Goal: Communication & Community: Answer question/provide support

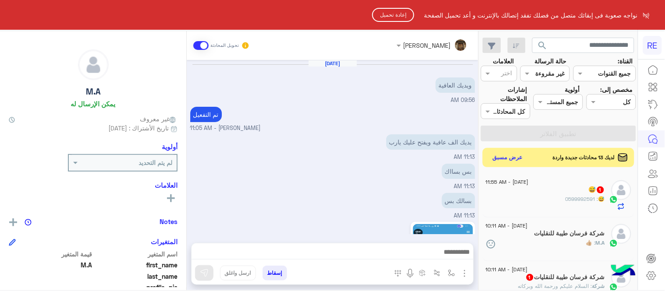
scroll to position [97, 0]
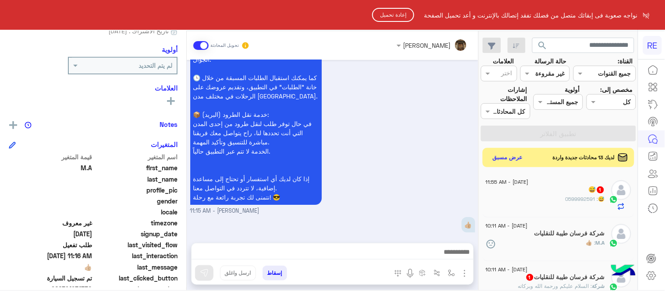
click at [384, 15] on button "إعادة تحميل" at bounding box center [393, 15] width 42 height 14
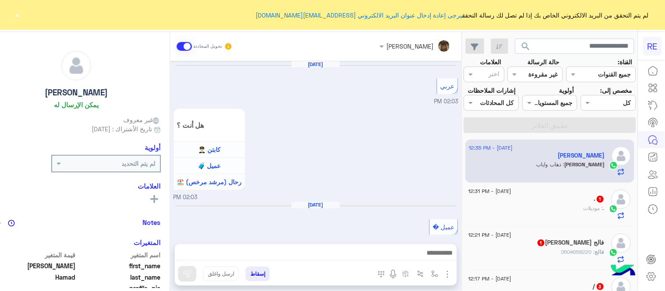
scroll to position [247, 0]
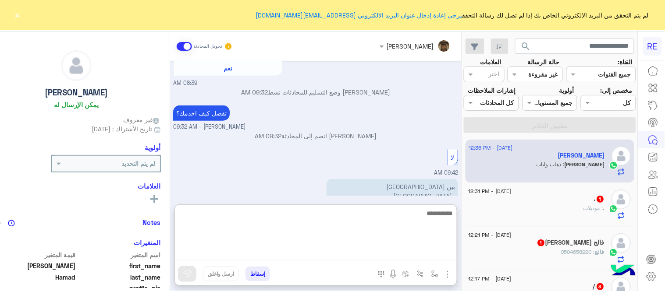
click at [338, 257] on textarea at bounding box center [316, 234] width 282 height 53
type textarea "*"
type textarea "**********"
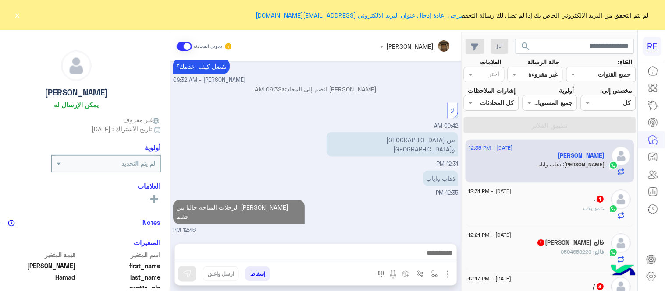
scroll to position [299, 0]
click at [553, 195] on div "28 August - 12:31 PM" at bounding box center [537, 193] width 136 height 6
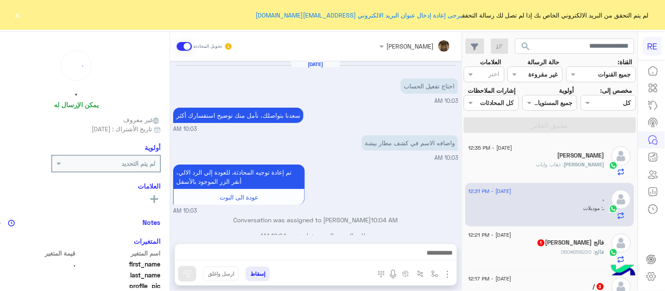
scroll to position [138, 0]
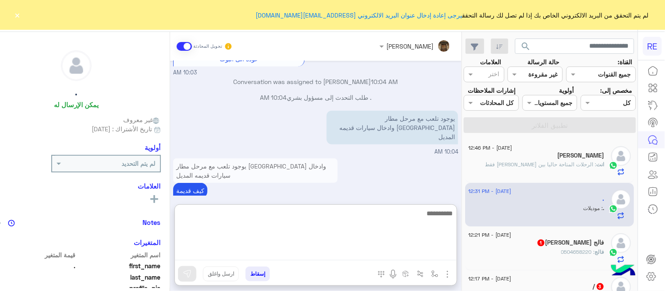
click at [409, 252] on textarea at bounding box center [316, 234] width 282 height 53
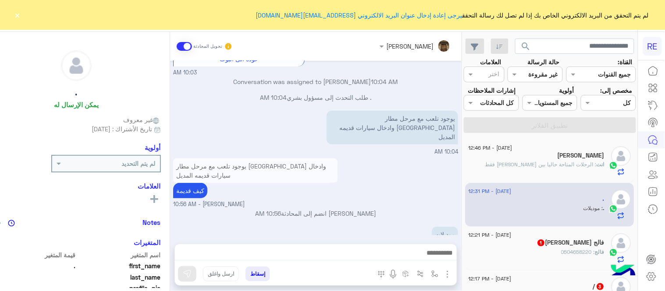
click at [401, 165] on div "يوجود تلعب مع مرحل مطار بيشة وادخال سيارات قديمه المديل كيف قديمة عبير زكريا - …" at bounding box center [315, 182] width 285 height 53
click at [543, 264] on div "فالج : 0504658220" at bounding box center [537, 255] width 136 height 15
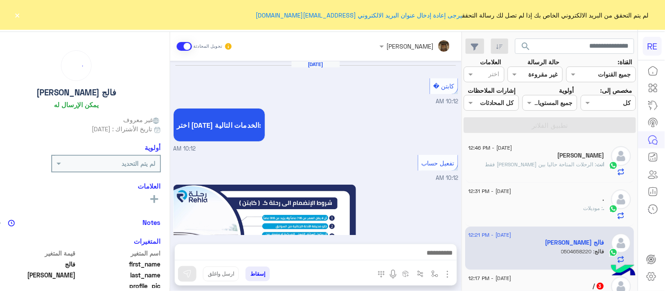
scroll to position [516, 0]
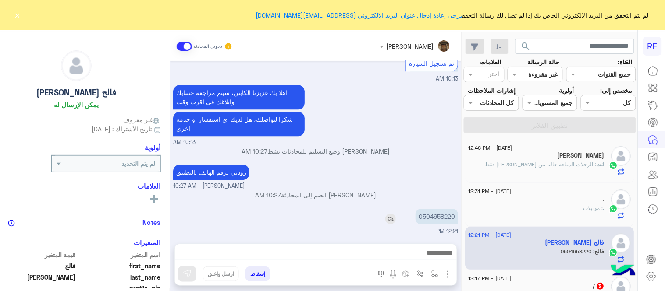
click at [458, 210] on p "0504658220" at bounding box center [436, 216] width 43 height 15
copy p "0504658220"
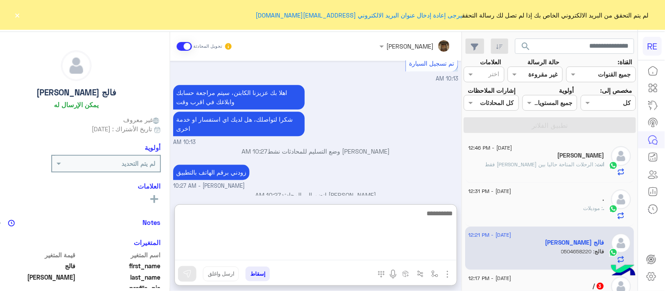
click at [352, 256] on textarea at bounding box center [316, 234] width 282 height 53
type textarea "**********"
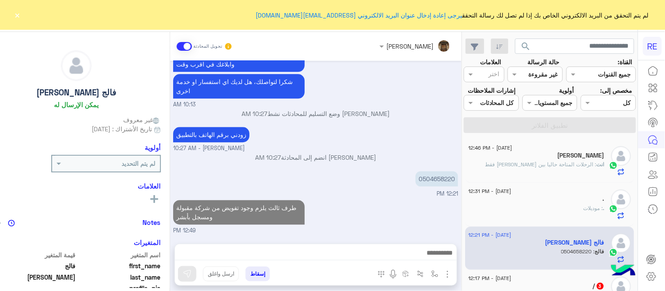
scroll to position [553, 0]
click at [377, 177] on div "Aug 28, 2025 كابتن � 10:12 AM اختر احد الخدمات التالية: 10:12 AM تفعيل حساب 10:…" at bounding box center [315, 148] width 291 height 174
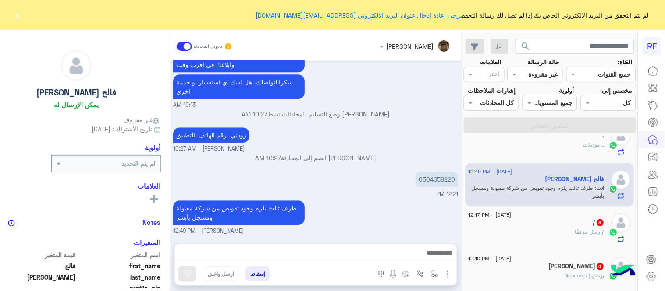
scroll to position [118, 0]
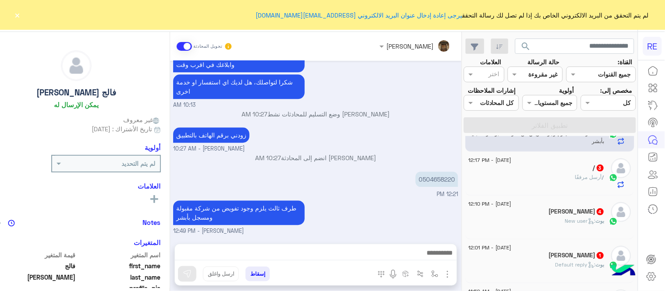
click at [526, 174] on div "/ 3" at bounding box center [537, 168] width 136 height 9
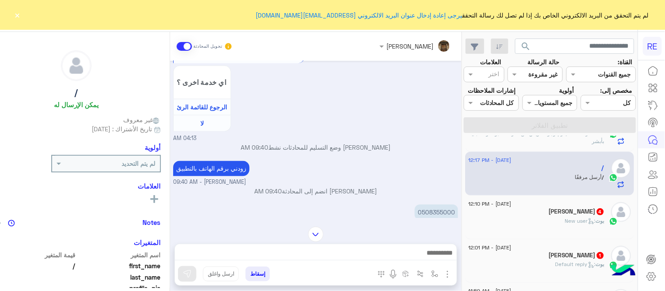
scroll to position [461, 0]
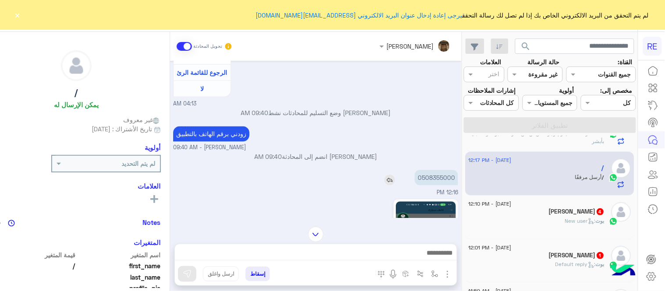
click at [449, 172] on p "0508355000" at bounding box center [436, 177] width 43 height 15
copy p "0508355000"
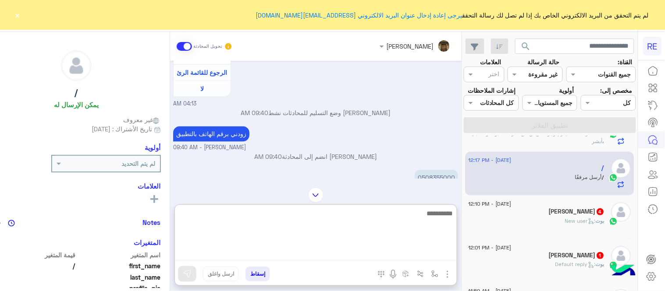
click at [408, 251] on textarea at bounding box center [316, 234] width 282 height 53
click at [457, 218] on textarea "**********" at bounding box center [316, 234] width 282 height 53
click at [380, 215] on textarea "**********" at bounding box center [316, 234] width 282 height 53
type textarea "**********"
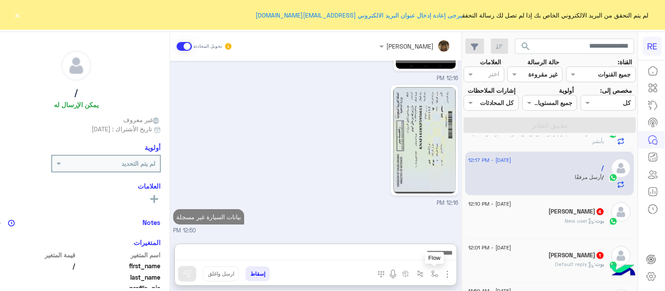
click at [438, 274] on img "button" at bounding box center [434, 274] width 7 height 7
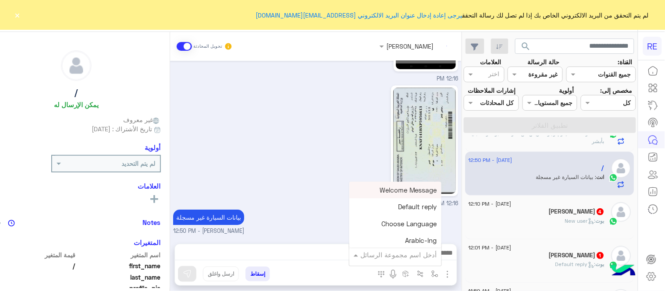
click at [426, 260] on div "أدخل اسم مجموعة الرسائل" at bounding box center [398, 255] width 77 height 10
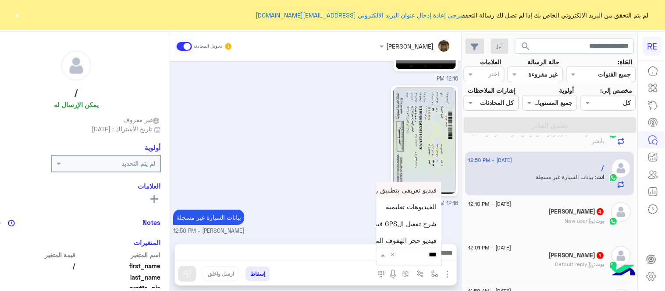
type input "****"
click at [409, 243] on div "فيديو تسجيل سيارة" at bounding box center [408, 239] width 65 height 17
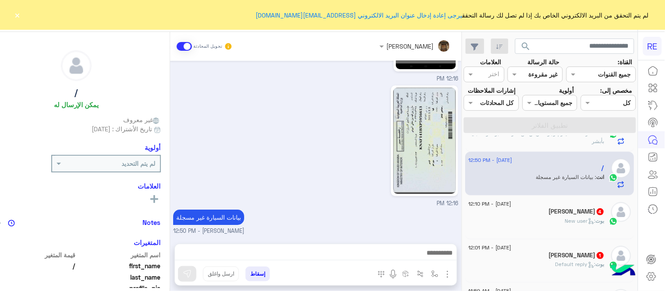
type textarea "**********"
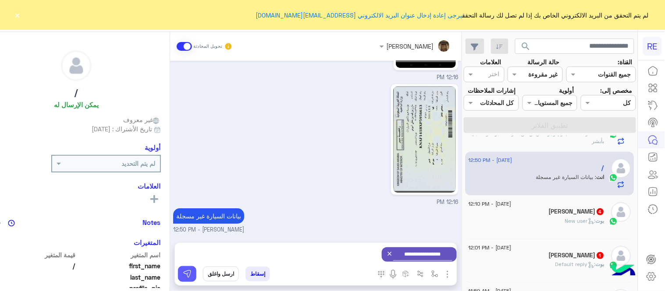
click at [196, 279] on button at bounding box center [187, 274] width 18 height 16
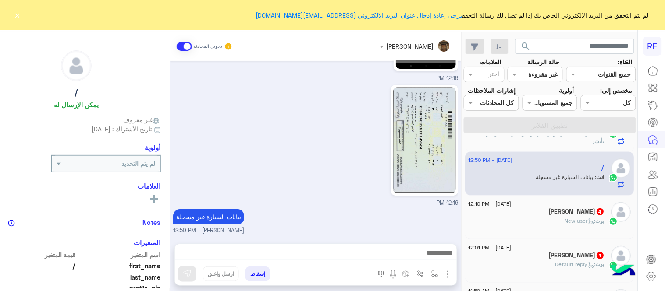
scroll to position [700, 0]
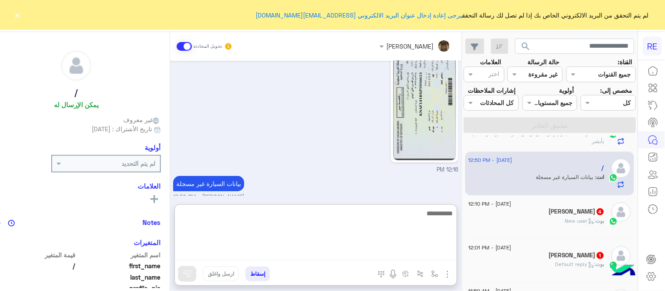
click at [273, 256] on textarea at bounding box center [316, 234] width 282 height 53
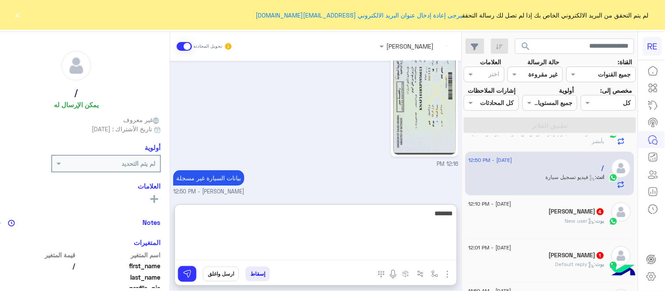
scroll to position [818, 0]
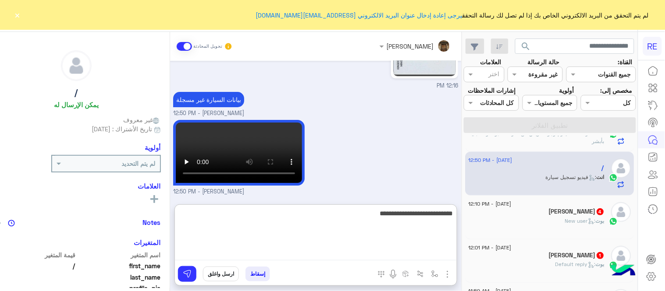
type textarea "**********"
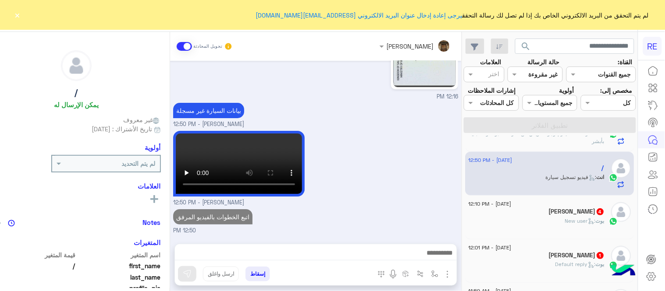
scroll to position [830, 0]
click at [561, 217] on div "نواف الحامد 4" at bounding box center [537, 212] width 136 height 9
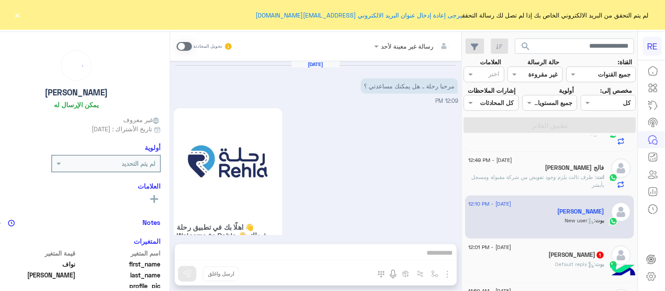
scroll to position [459, 0]
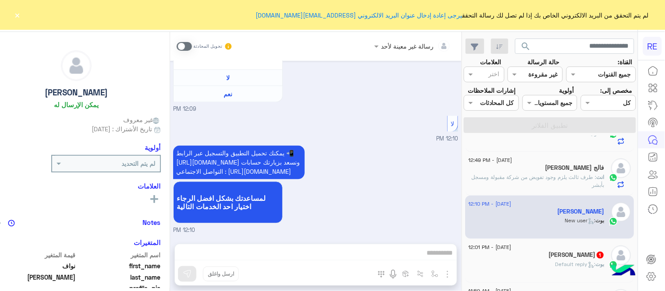
click at [192, 48] on span at bounding box center [184, 46] width 15 height 9
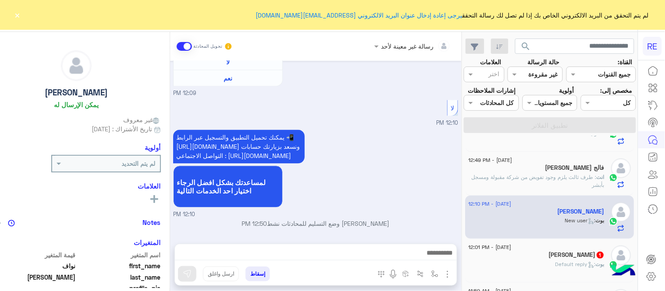
scroll to position [475, 0]
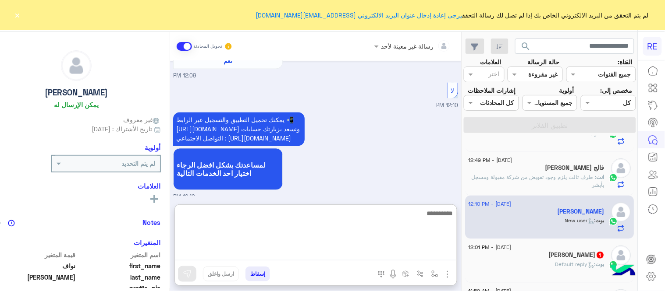
click at [335, 251] on textarea at bounding box center [316, 234] width 282 height 53
type textarea "**********"
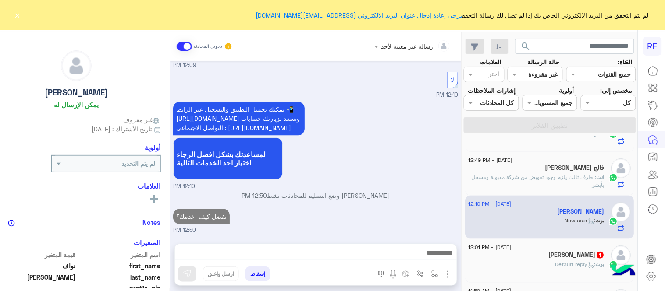
click at [417, 117] on div "يمكنك تحميل التطبيق والتسجيل عبر الرابط 📲 http://onelink.to/Rehla ونسعد بزيارتك…" at bounding box center [315, 146] width 285 height 92
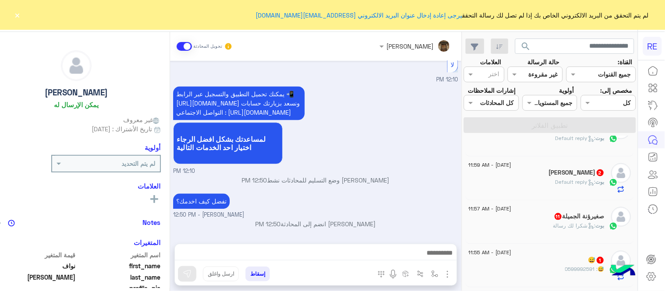
scroll to position [245, 0]
click at [550, 193] on div "بوت : Default reply" at bounding box center [537, 184] width 136 height 15
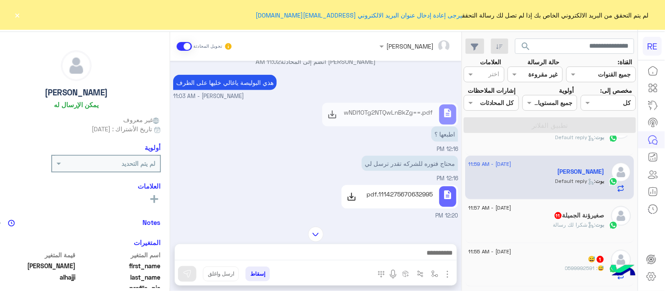
scroll to position [313, 0]
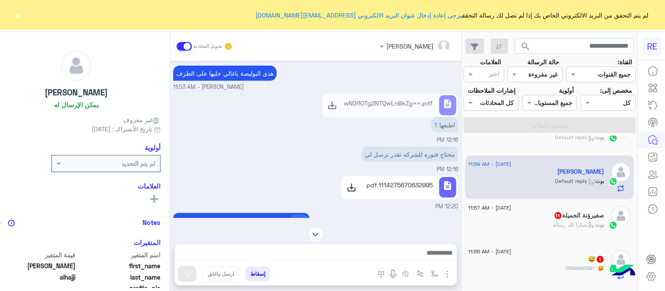
click at [271, 219] on p "bWVuYXJpbmkgMy5wZGY=.pdf" at bounding box center [241, 223] width 85 height 9
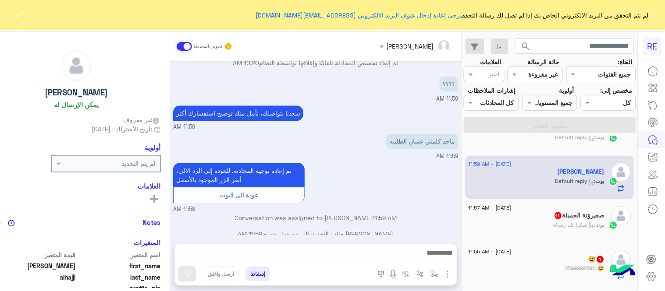
click at [533, 221] on div "صغيرؤنة الجميلة 11" at bounding box center [537, 216] width 136 height 9
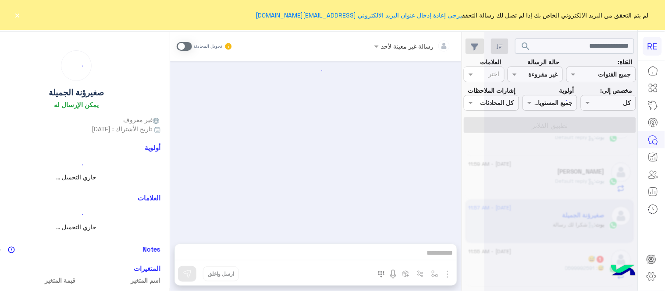
scroll to position [343, 0]
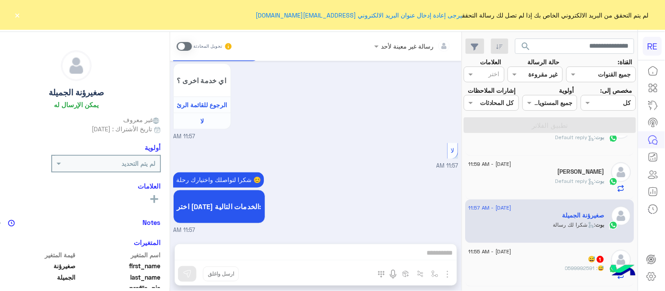
click at [192, 45] on span at bounding box center [184, 46] width 15 height 9
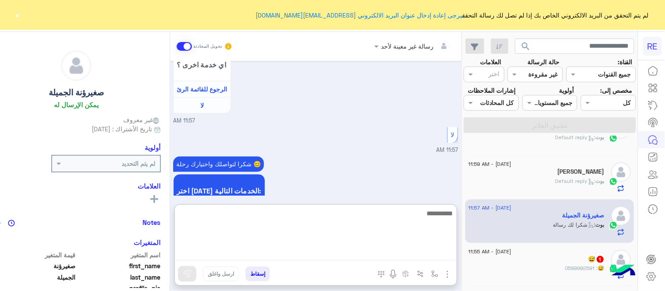
click at [327, 255] on textarea at bounding box center [316, 234] width 282 height 53
type textarea "**********"
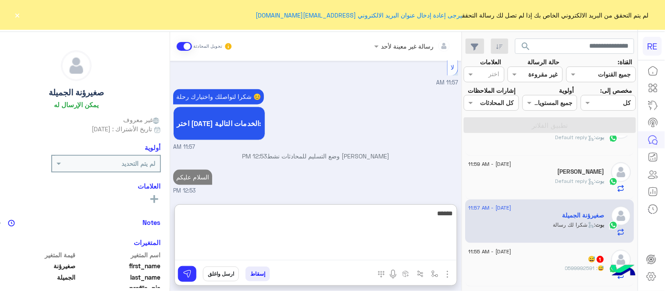
scroll to position [442, 0]
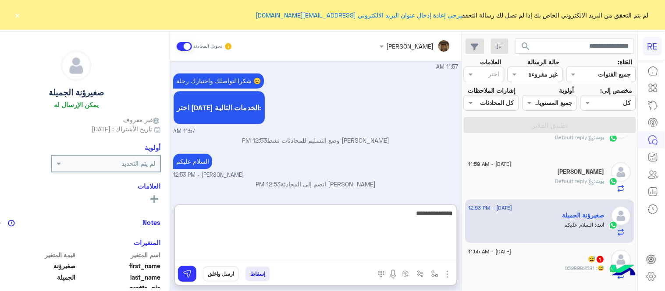
type textarea "**********"
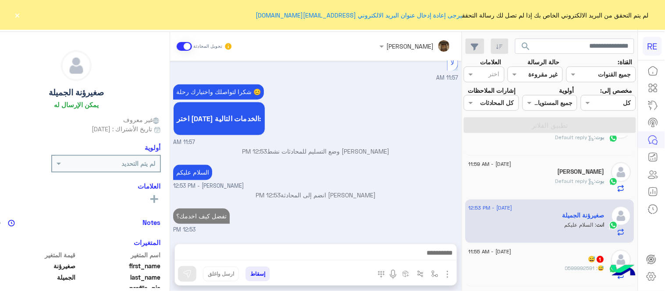
scroll to position [430, 0]
click at [429, 153] on div "Aug 28, 2025 التحويل للموظف 11:56 AM اي خدمة اخرى ؟ الرجوع للقائمة الرئ لا 11:5…" at bounding box center [315, 148] width 291 height 174
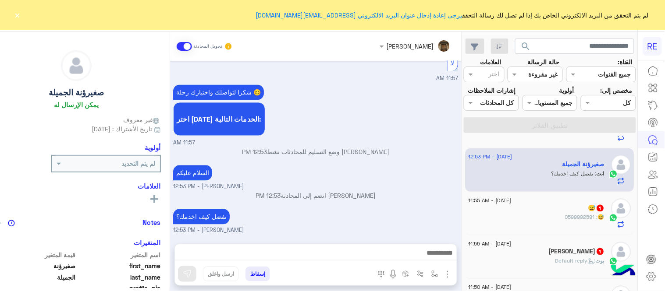
scroll to position [300, 0]
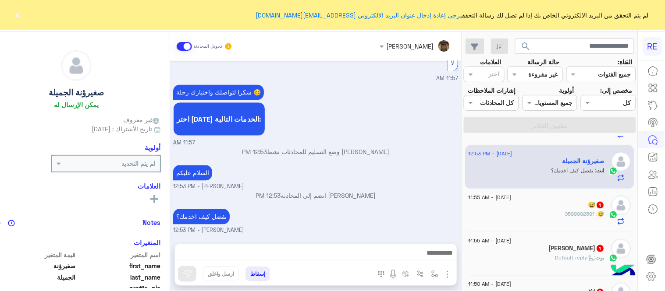
click at [556, 202] on div "28 August - 11:55 AM 😅 1 😅 : 0599992591" at bounding box center [549, 211] width 169 height 44
click at [507, 220] on div "😅 : 0599992591" at bounding box center [537, 217] width 136 height 15
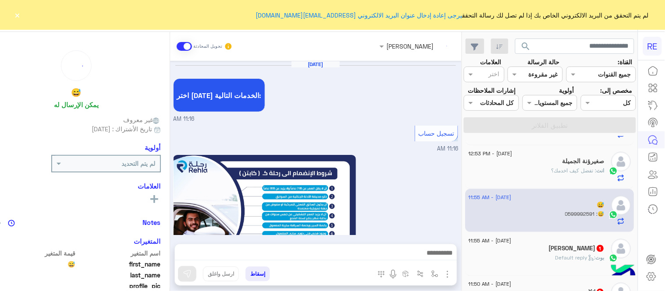
scroll to position [515, 0]
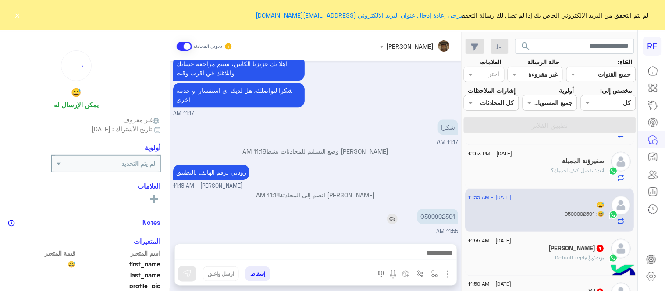
click at [458, 214] on p "0599992591" at bounding box center [437, 216] width 41 height 15
copy p "0599992591"
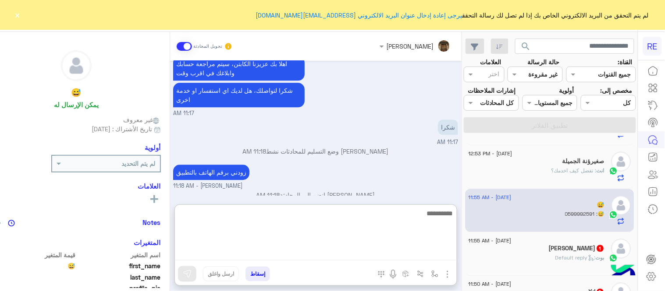
click at [418, 249] on textarea at bounding box center [316, 234] width 282 height 53
type textarea "**********"
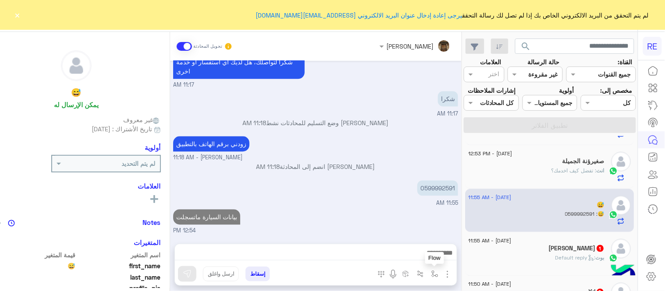
click at [438, 273] on img "button" at bounding box center [434, 274] width 7 height 7
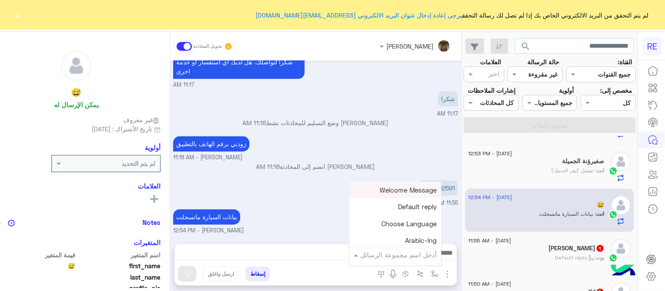
click at [418, 255] on input "text" at bounding box center [407, 255] width 59 height 10
type input "*****"
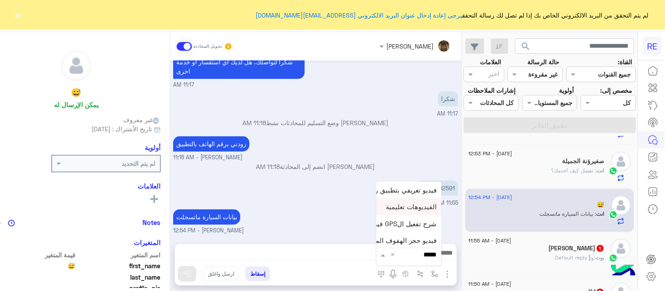
scroll to position [35, 0]
click at [411, 235] on span "فيديو تسجيل سيارة" at bounding box center [410, 239] width 54 height 8
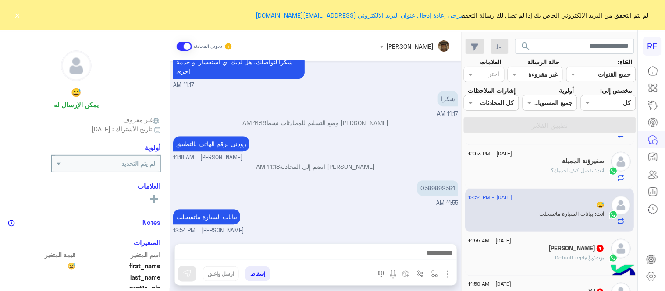
type textarea "**********"
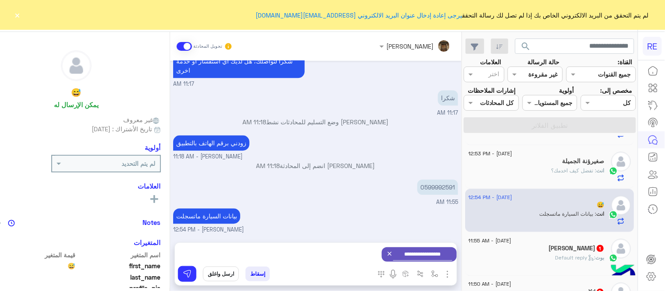
click at [211, 266] on div "**********" at bounding box center [316, 254] width 282 height 23
click at [191, 273] on img at bounding box center [187, 274] width 9 height 9
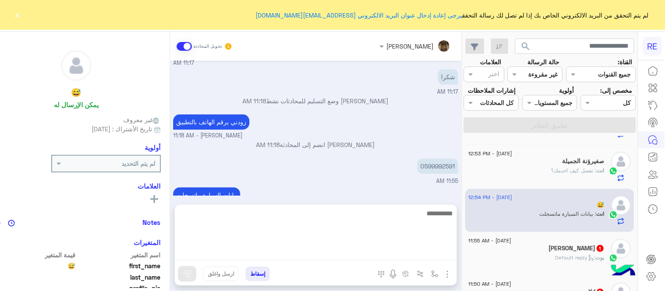
click at [318, 251] on textarea at bounding box center [316, 234] width 282 height 53
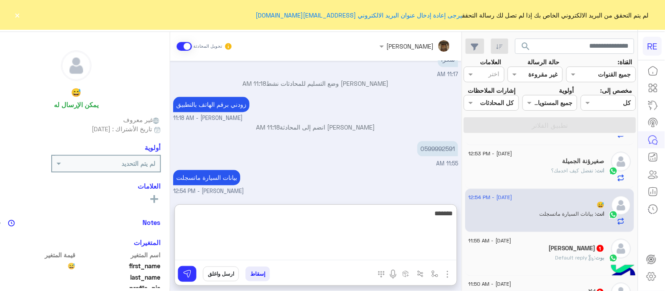
scroll to position [661, 0]
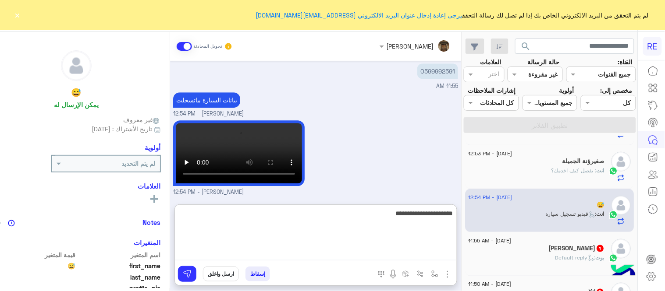
type textarea "**********"
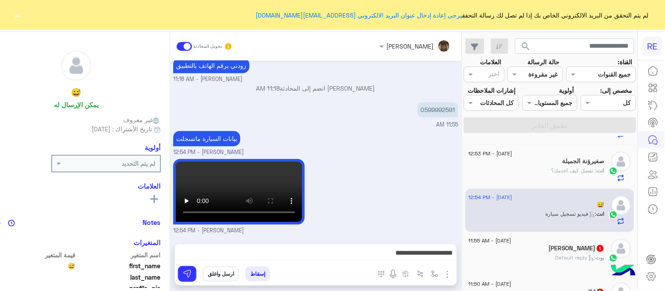
click at [384, 172] on div "عبير زكريا - 12:54 PM" at bounding box center [315, 196] width 285 height 78
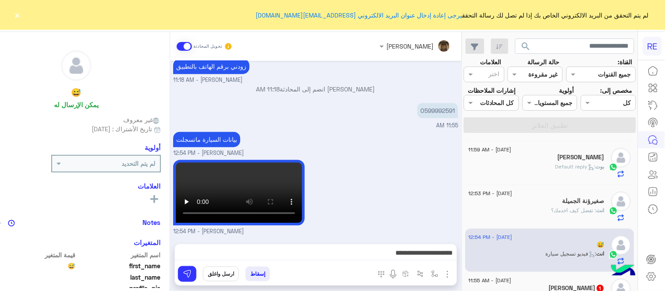
scroll to position [248, 0]
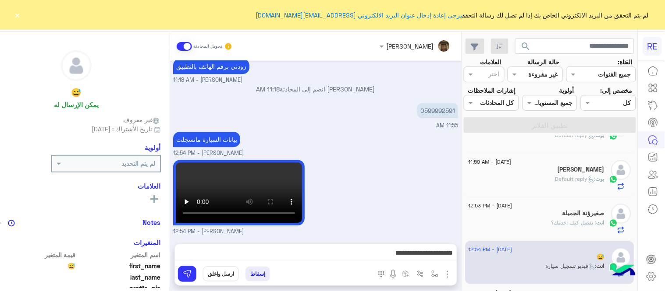
click at [527, 191] on div "بوت : Default reply" at bounding box center [537, 182] width 136 height 15
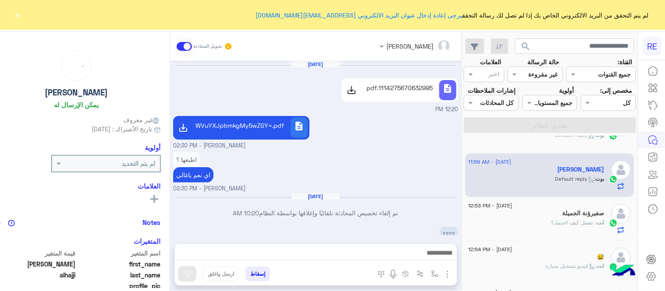
scroll to position [160, 0]
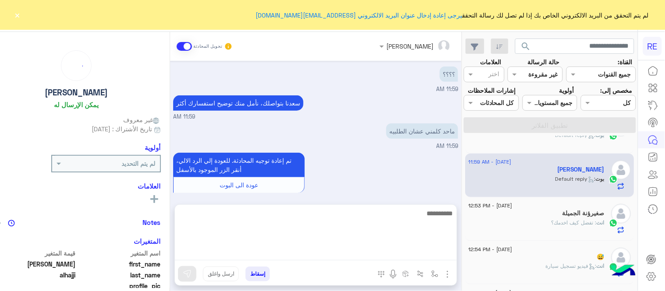
click at [361, 247] on textarea at bounding box center [316, 234] width 282 height 53
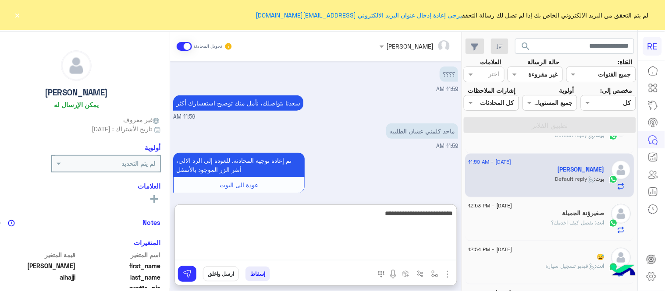
type textarea "**********"
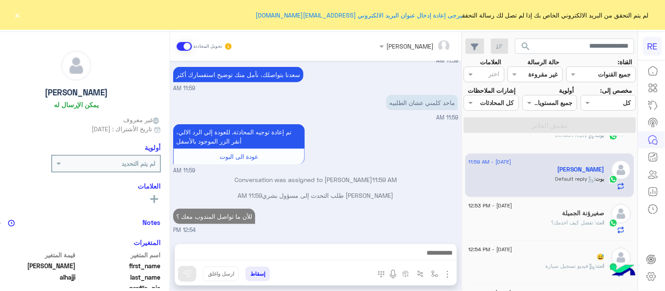
click at [420, 188] on div "Aug 27, 2025 description 1114275670632995.pdf 12:20 PM description bWVuYXJpbmkg…" at bounding box center [315, 148] width 291 height 174
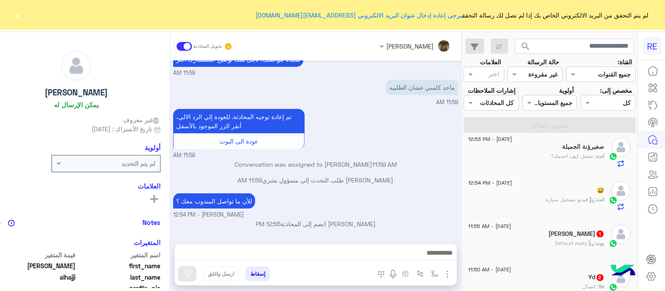
scroll to position [349, 0]
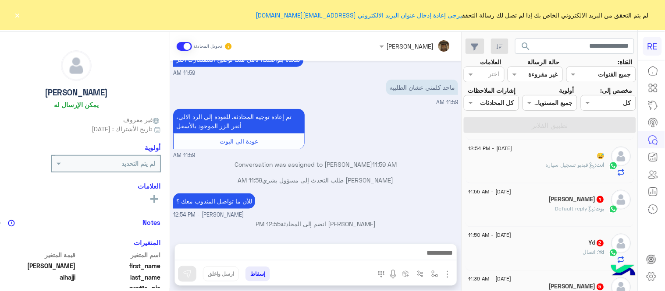
click at [549, 203] on h5 "Abdelfatah Elmahdy 1" at bounding box center [577, 199] width 56 height 7
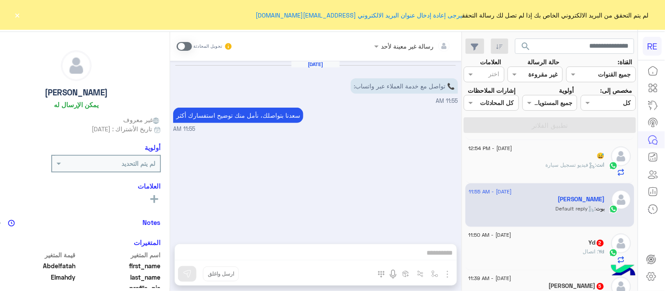
click at [192, 47] on span at bounding box center [184, 46] width 15 height 9
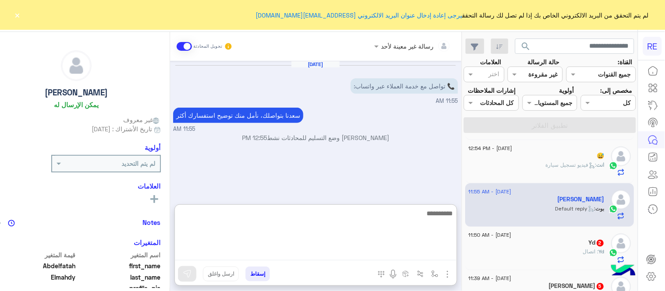
click at [268, 252] on textarea at bounding box center [316, 234] width 282 height 53
type textarea "**********"
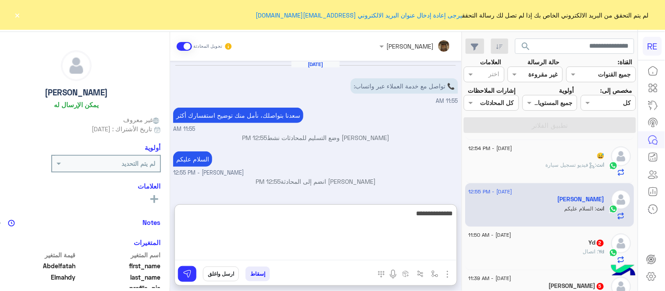
type textarea "**********"
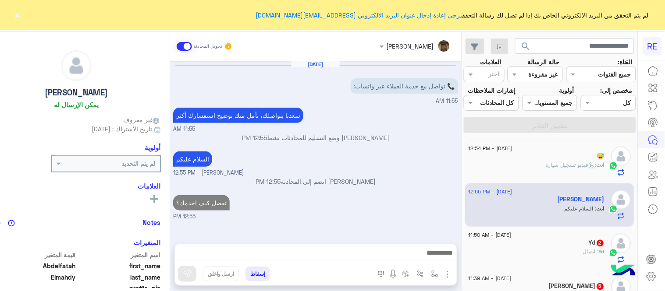
click at [358, 197] on div "عبير زكريا تحويل المحادثة Aug 28, 2025 📞 تواصل مع خدمة العملاء عبر واتساب: 11:5…" at bounding box center [315, 163] width 291 height 263
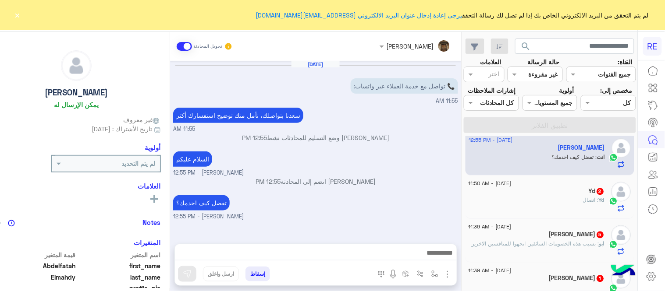
scroll to position [404, 0]
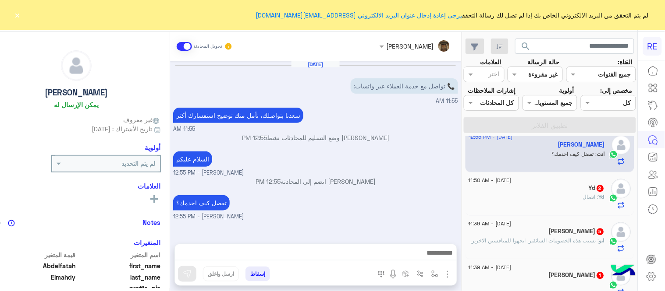
click at [533, 194] on div "Yd 2" at bounding box center [537, 189] width 136 height 9
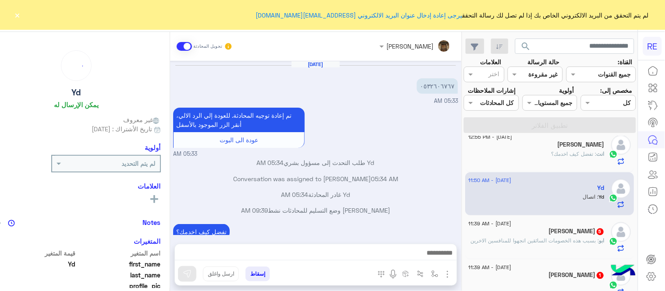
scroll to position [89, 0]
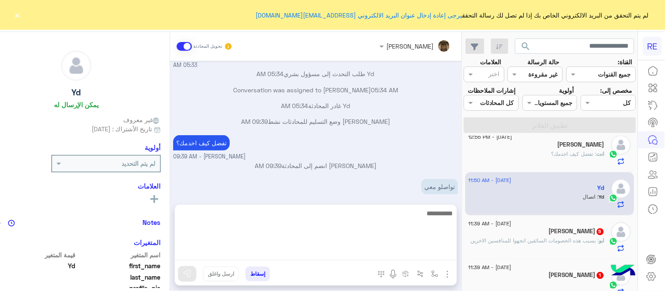
click at [277, 247] on textarea at bounding box center [316, 234] width 282 height 53
type textarea "**********"
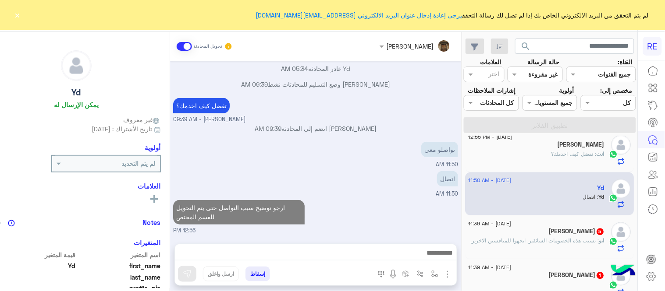
scroll to position [126, 0]
click at [411, 166] on div "Aug 28, 2025 ٠٥٣٢٦٠٦٧٦٧ 05:33 AM تم إعادة توجيه المحادثة. للعودة إلي الرد الالي…" at bounding box center [315, 148] width 291 height 174
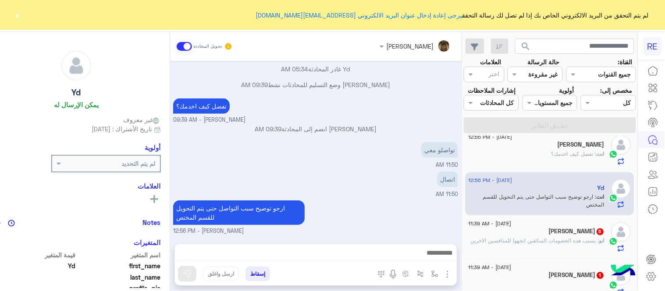
click at [525, 238] on div "ابو زياد 5" at bounding box center [537, 232] width 136 height 9
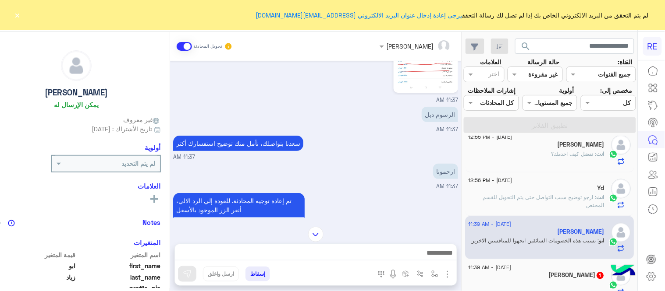
scroll to position [180, 0]
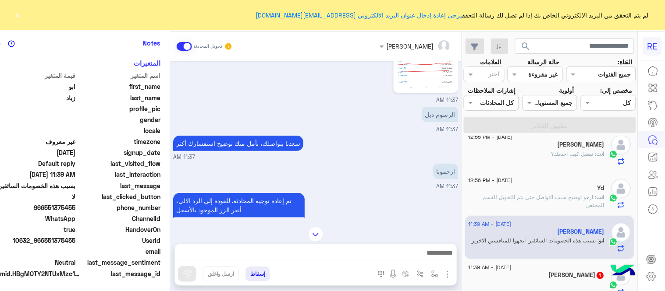
drag, startPoint x: 63, startPoint y: 209, endPoint x: 92, endPoint y: 211, distance: 29.0
click at [76, 211] on span "966551375455" at bounding box center [34, 207] width 84 height 9
copy span "551375455"
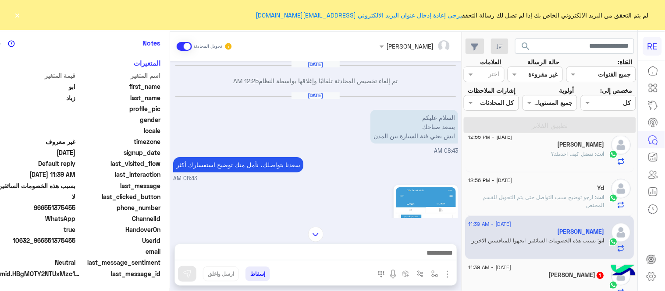
scroll to position [519, 0]
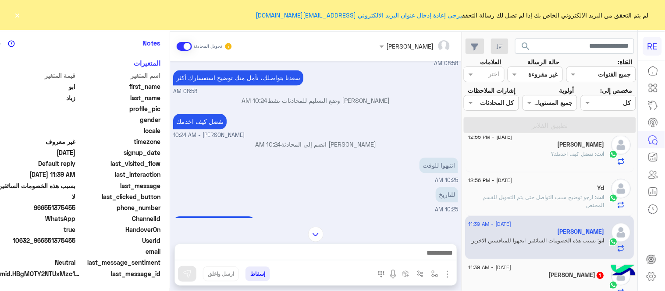
drag, startPoint x: 189, startPoint y: 117, endPoint x: 191, endPoint y: 128, distance: 10.3
click at [191, 128] on div "Jul 29, 2025 تم إلغاء تخصيص المحادثة تلقائيًا وإغلاقها بواسطة النظام 12:25 AM A…" at bounding box center [315, 139] width 291 height 157
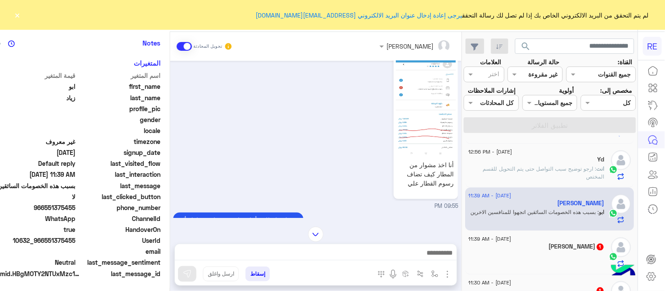
scroll to position [464, 0]
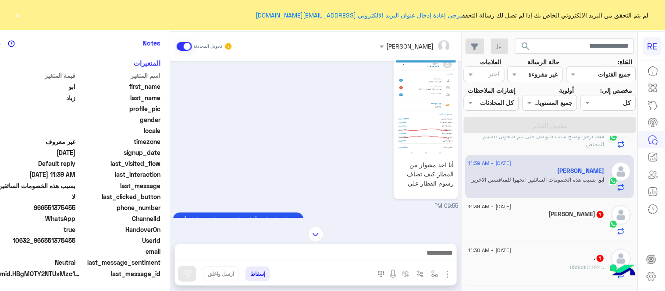
click at [542, 236] on div at bounding box center [537, 227] width 136 height 15
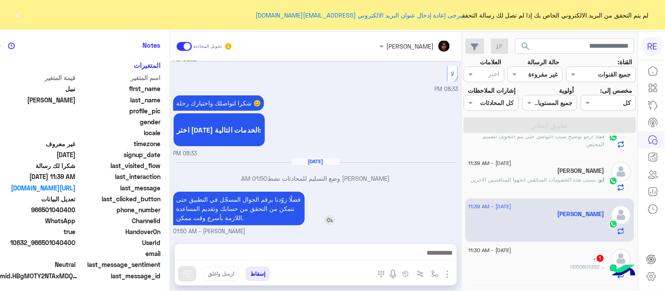
scroll to position [180, 0]
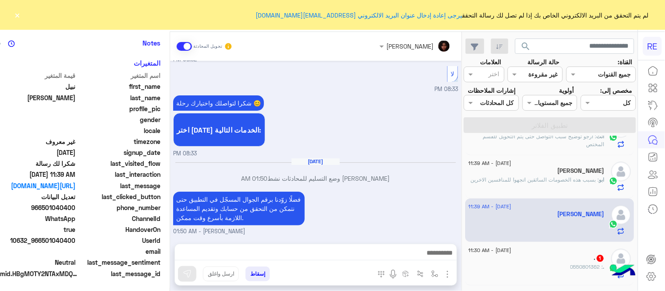
click at [16, 15] on button "×" at bounding box center [17, 15] width 9 height 9
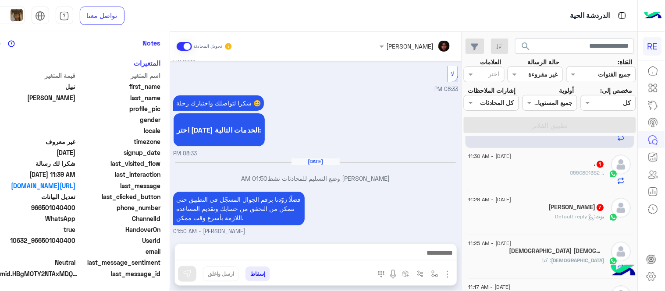
scroll to position [548, 0]
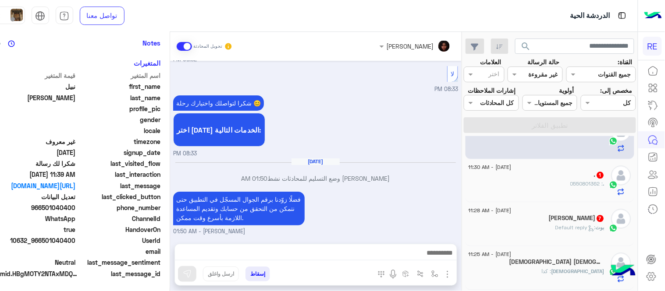
click at [557, 196] on div ". : 0550801362" at bounding box center [537, 188] width 136 height 15
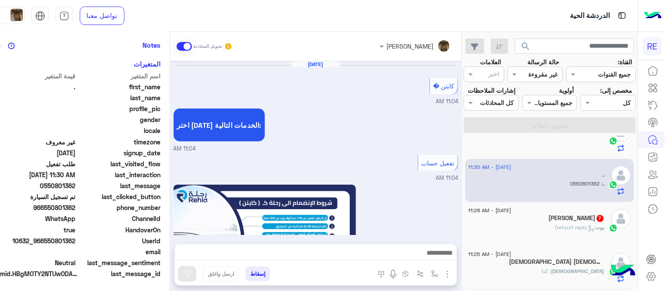
scroll to position [516, 0]
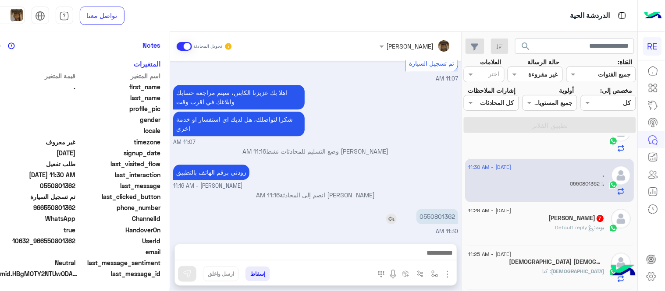
click at [452, 214] on p "0550801362" at bounding box center [437, 216] width 42 height 15
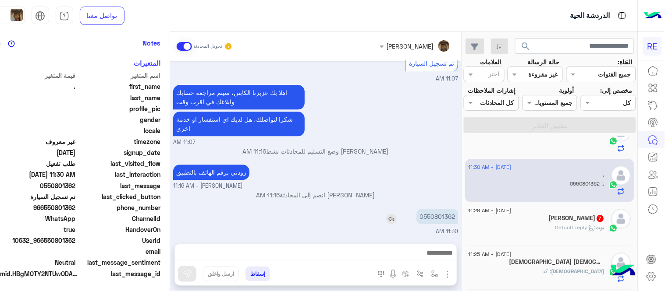
copy app-msgs-text
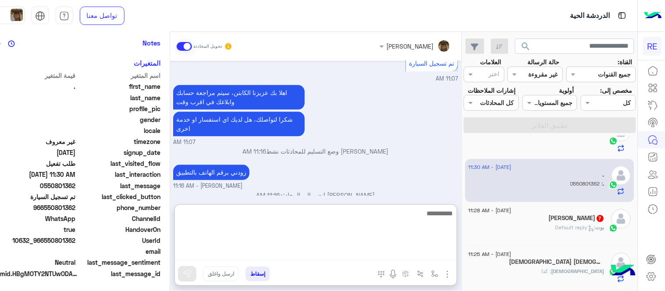
click at [308, 253] on textarea at bounding box center [316, 234] width 282 height 53
type textarea "**********"
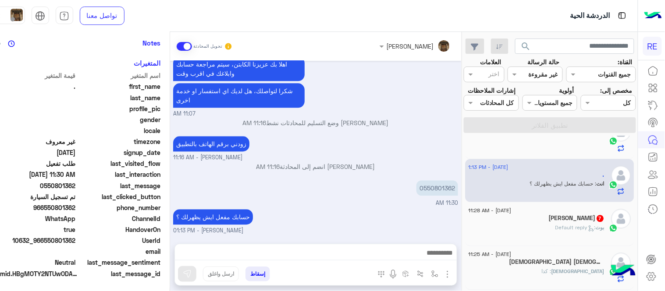
scroll to position [544, 0]
click at [389, 190] on div "Aug 28, 2025 كابتن � 11:04 AM اختر احد الخدمات التالية: 11:04 AM تفعيل حساب 11:…" at bounding box center [315, 148] width 291 height 174
click at [556, 240] on div "بوت : Default reply" at bounding box center [537, 231] width 136 height 15
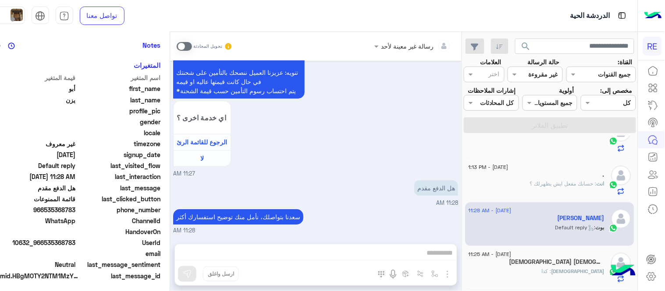
scroll to position [180, 0]
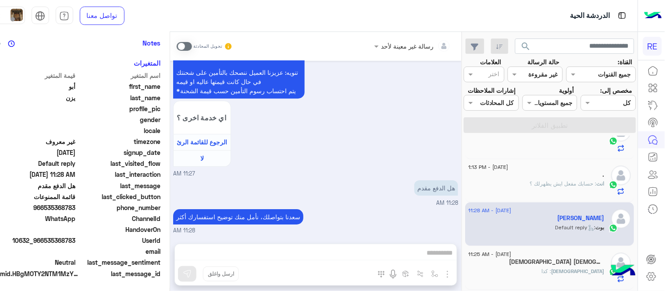
click at [192, 42] on span at bounding box center [184, 46] width 15 height 9
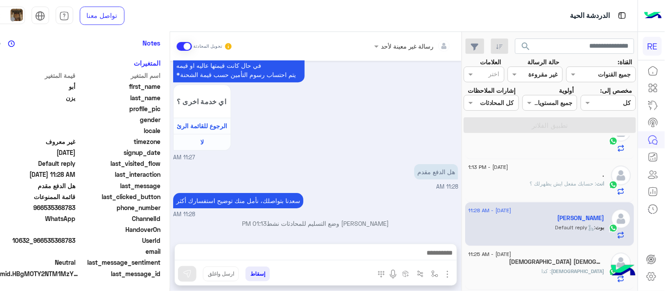
scroll to position [720, 0]
click at [394, 170] on img at bounding box center [389, 174] width 11 height 11
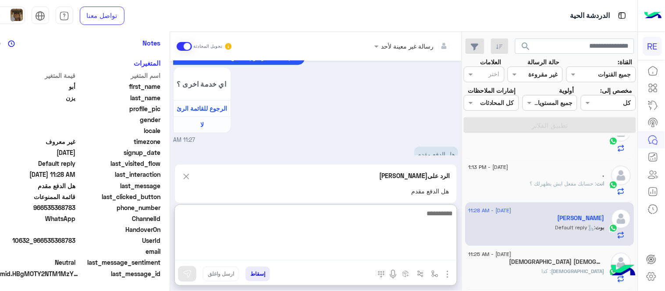
click at [392, 254] on textarea at bounding box center [316, 234] width 282 height 53
type textarea "**********"
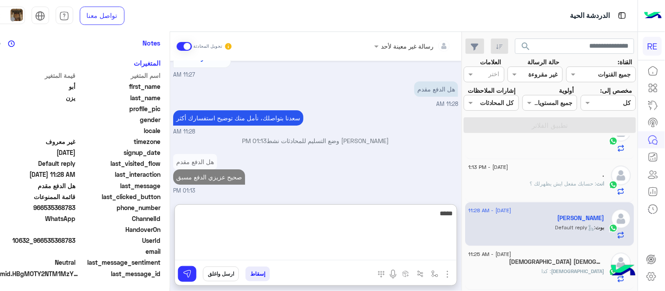
scroll to position [819, 0]
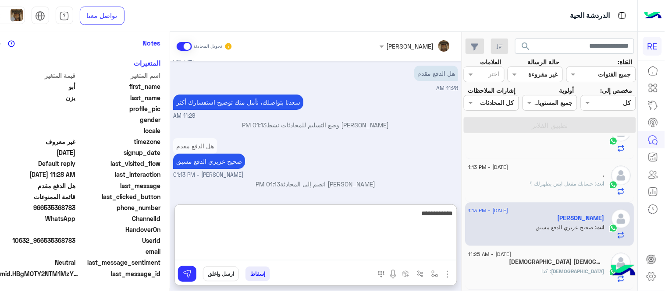
type textarea "**********"
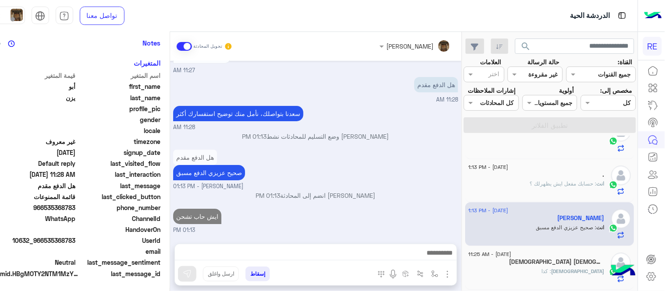
scroll to position [808, 0]
click at [391, 172] on div "Aug 28, 2025 عميل � 11:26 AM هل لديك حساب مسجل على التطبيق لا نعم 11:26 AM لا 1…" at bounding box center [315, 148] width 291 height 174
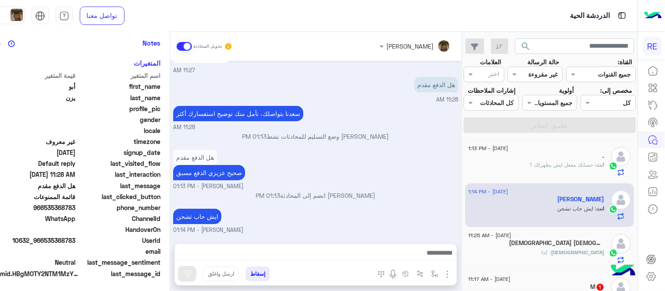
scroll to position [581, 0]
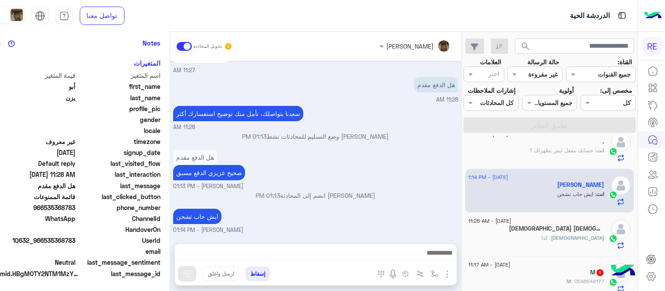
click at [520, 248] on div "لاإله : كذا" at bounding box center [537, 241] width 136 height 15
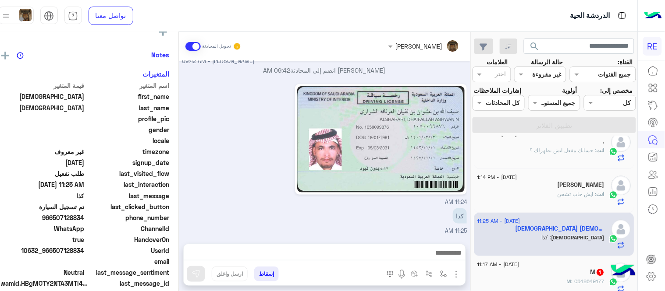
scroll to position [180, 0]
drag, startPoint x: 189, startPoint y: 204, endPoint x: 189, endPoint y: 190, distance: 14.0
click at [189, 190] on div "Aug 28, 2025 تم تسجيل السيارة 12:08 AM اهلا بك عزيزنا الكابتن، سيتم مراجعة حساب…" at bounding box center [324, 148] width 291 height 174
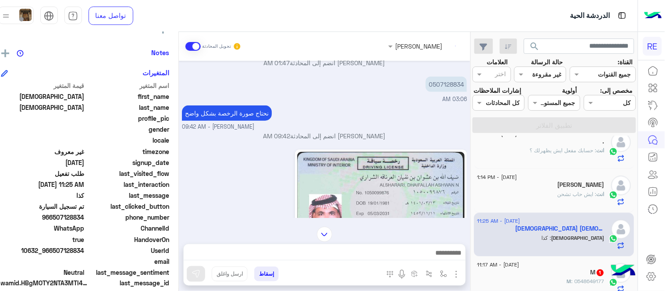
scroll to position [161, 0]
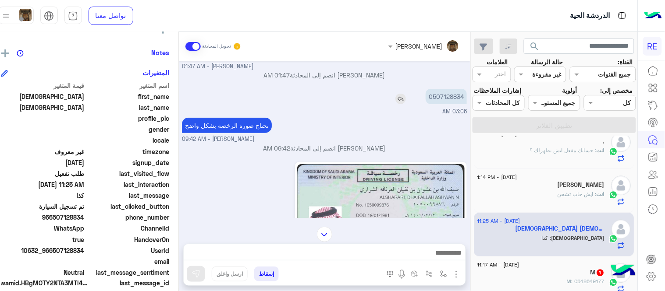
click at [455, 94] on p "0507128834" at bounding box center [445, 96] width 41 height 15
copy p "0507128834"
click at [389, 169] on img at bounding box center [380, 217] width 167 height 106
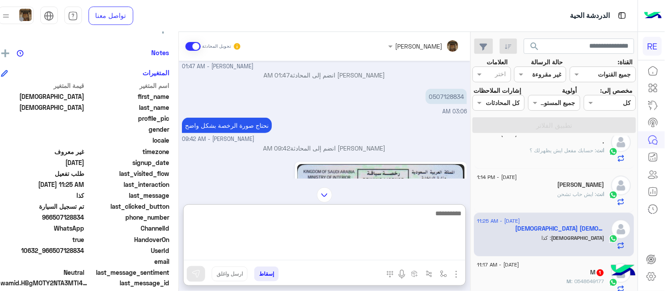
click at [431, 252] on textarea at bounding box center [325, 234] width 282 height 53
type textarea "**********"
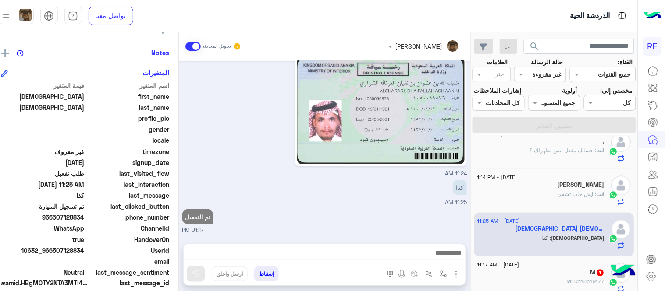
scroll to position [267, 0]
click at [414, 191] on div "Aug 28, 2025 تم تسجيل السيارة 12:08 AM اهلا بك عزيزنا الكابتن، سيتم مراجعة حساب…" at bounding box center [324, 148] width 291 height 174
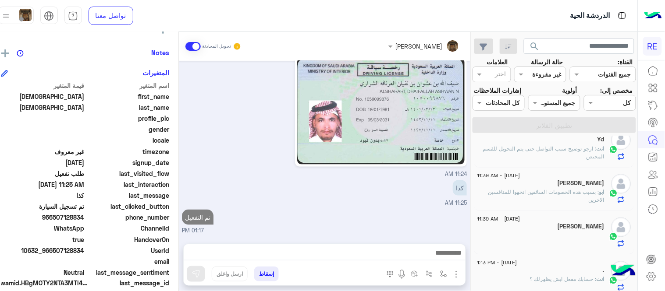
scroll to position [440, 0]
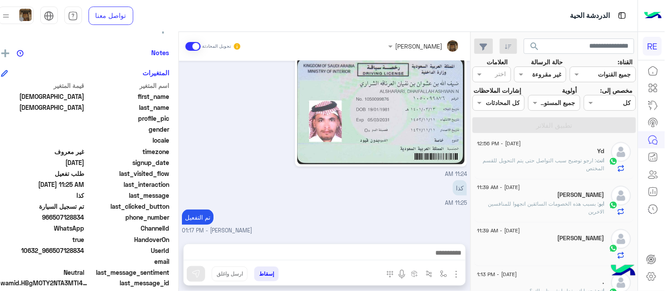
click at [523, 216] on p "ابو : بسبب هذه الخصومات السائقين اتجهوا للمنافسين الاخرين" at bounding box center [541, 209] width 127 height 16
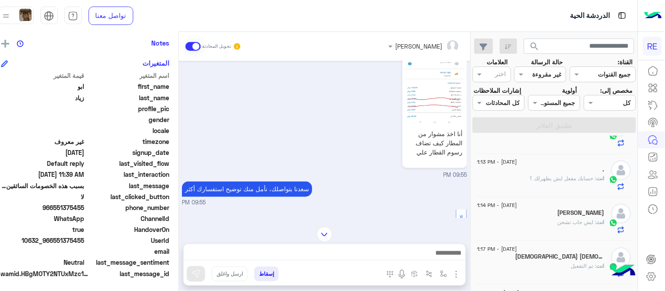
scroll to position [556, 0]
click at [532, 230] on div "انت : ايش حاب تشحن" at bounding box center [541, 223] width 127 height 15
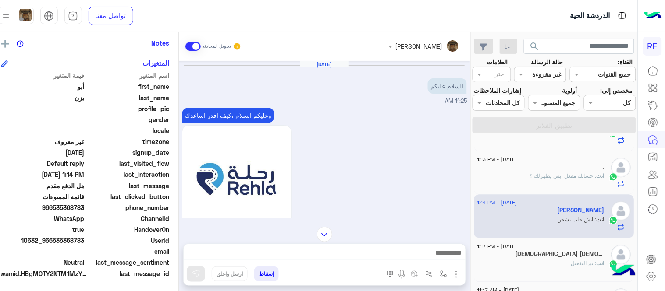
scroll to position [616, 0]
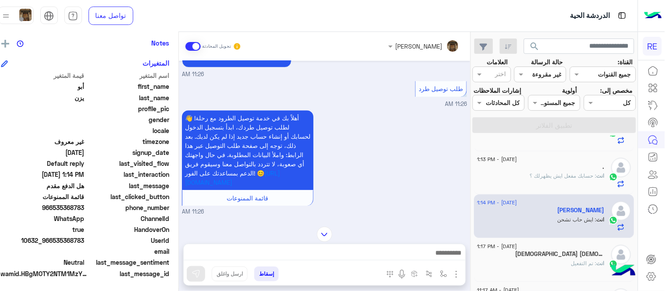
click at [191, 141] on div "Aug 28, 2025 السلام عليكم 11:25 AM وعليكم السلام ،كيف اقدر اساعدك اهلًا بك في ت…" at bounding box center [324, 139] width 291 height 157
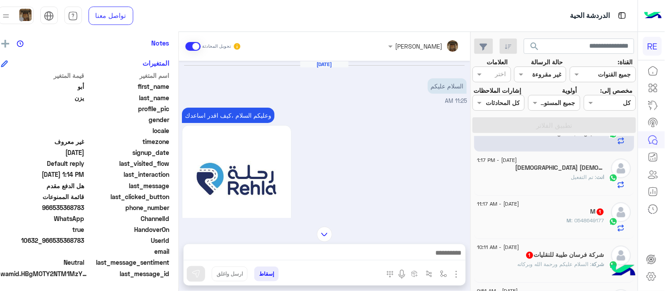
scroll to position [648, 0]
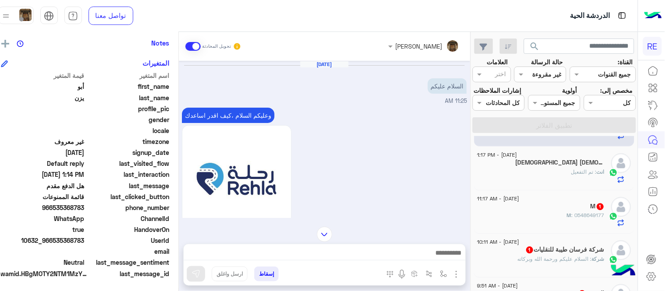
click at [585, 219] on span ": 0548649177" at bounding box center [588, 215] width 33 height 7
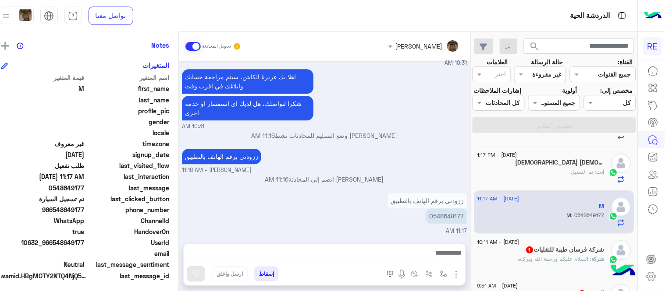
scroll to position [180, 0]
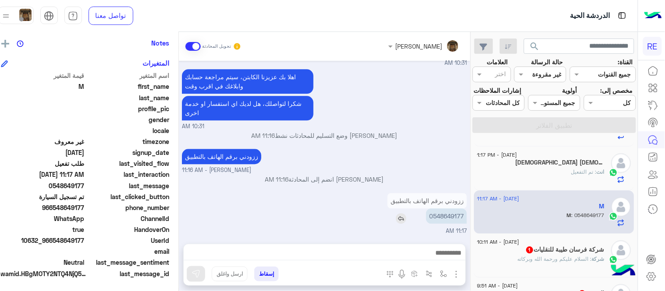
click at [458, 213] on p "0548649177" at bounding box center [446, 216] width 41 height 15
copy p "0548649177"
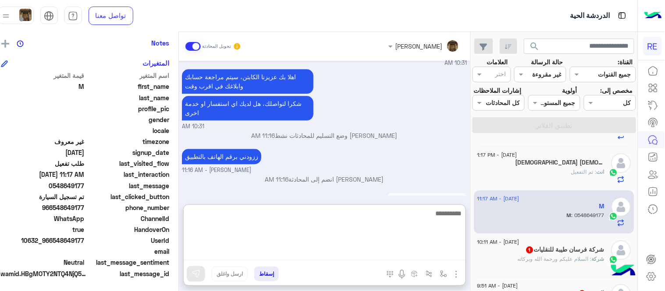
click at [409, 248] on textarea at bounding box center [325, 234] width 282 height 53
type textarea "**********"
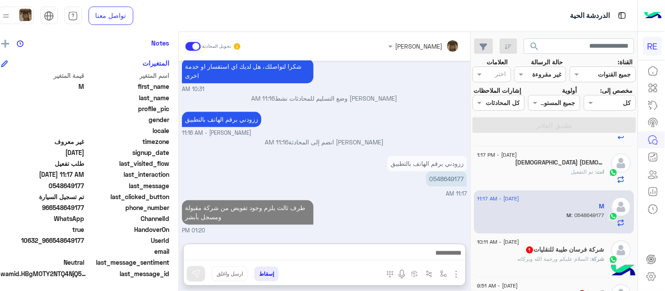
click at [429, 176] on div "Aug 28, 2025 كابتن � 10:29 AM اختر احد الخدمات التالية: 10:29 AM تفعيل حساب 10:…" at bounding box center [324, 148] width 291 height 174
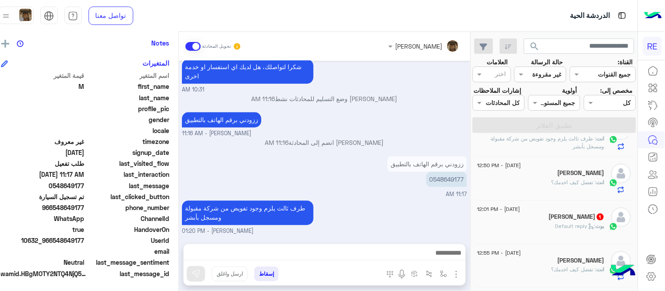
scroll to position [305, 0]
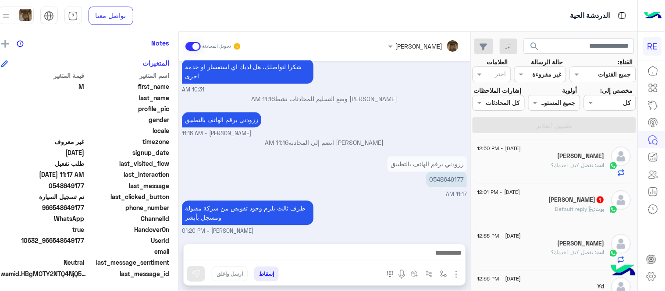
click at [544, 206] on div "Masud Masud 1" at bounding box center [541, 200] width 127 height 9
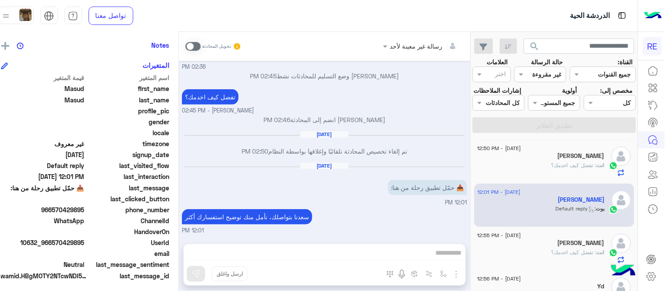
scroll to position [180, 0]
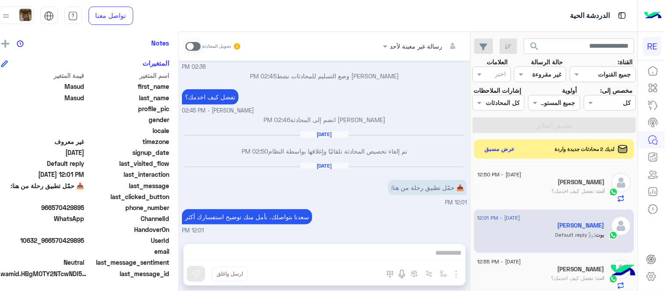
click at [199, 46] on span at bounding box center [192, 46] width 15 height 9
click at [308, 252] on div "رسالة غير معينة لأحد تحويل المحادثة Aug 15, 2025 عبير زكريا انضم إلى المحادثة 0…" at bounding box center [324, 163] width 291 height 263
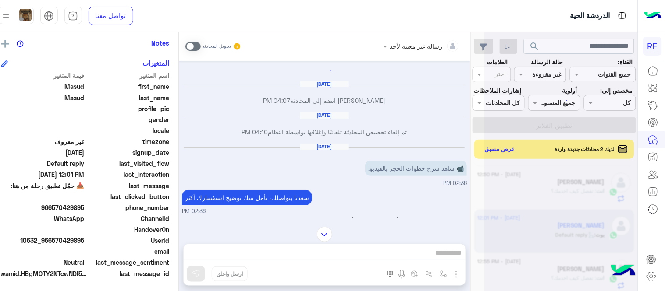
drag, startPoint x: 319, startPoint y: 244, endPoint x: 220, endPoint y: 79, distance: 192.6
click at [220, 79] on div "رسالة غير معينة لأحد تحويل المحادثة Aug 15, 2025 عبير زكريا انضم إلى المحادثة 0…" at bounding box center [324, 163] width 291 height 263
click at [220, 79] on div at bounding box center [324, 71] width 285 height 20
click at [201, 49] on span at bounding box center [192, 46] width 15 height 9
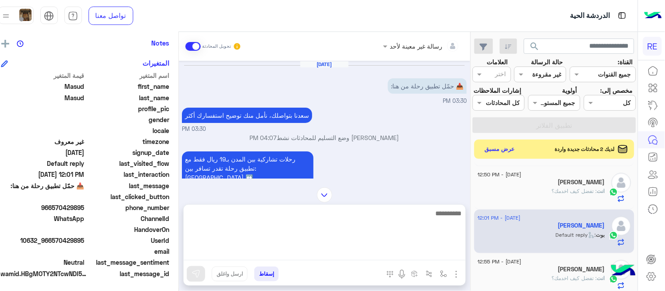
click at [329, 255] on textarea at bounding box center [325, 234] width 282 height 53
paste textarea "**********"
type textarea "**********"
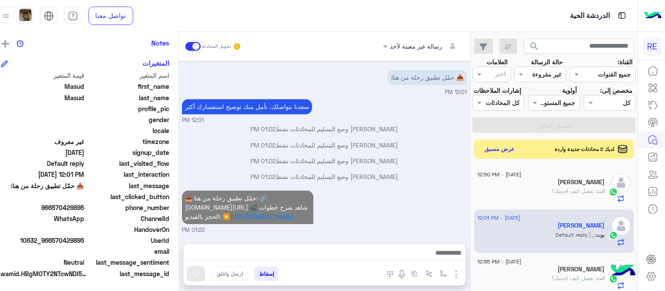
scroll to position [418, 0]
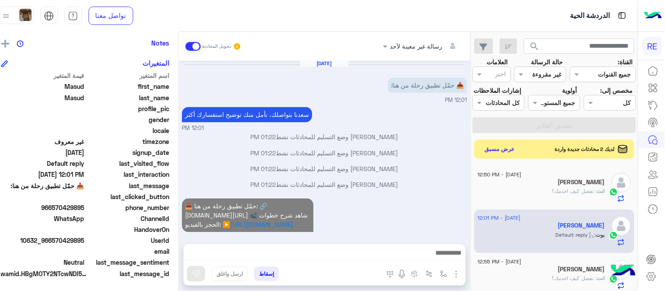
click at [379, 197] on div "📥 حمّل تطبيق رحلة من هنا: 🔗 www.bit.ly/RehlaApp 📹 شاهد شرح خطوات الحجز بالفيديو…" at bounding box center [324, 220] width 285 height 46
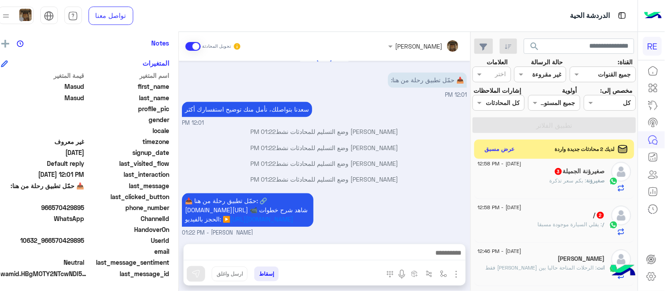
scroll to position [0, 0]
